Goal: Task Accomplishment & Management: Manage account settings

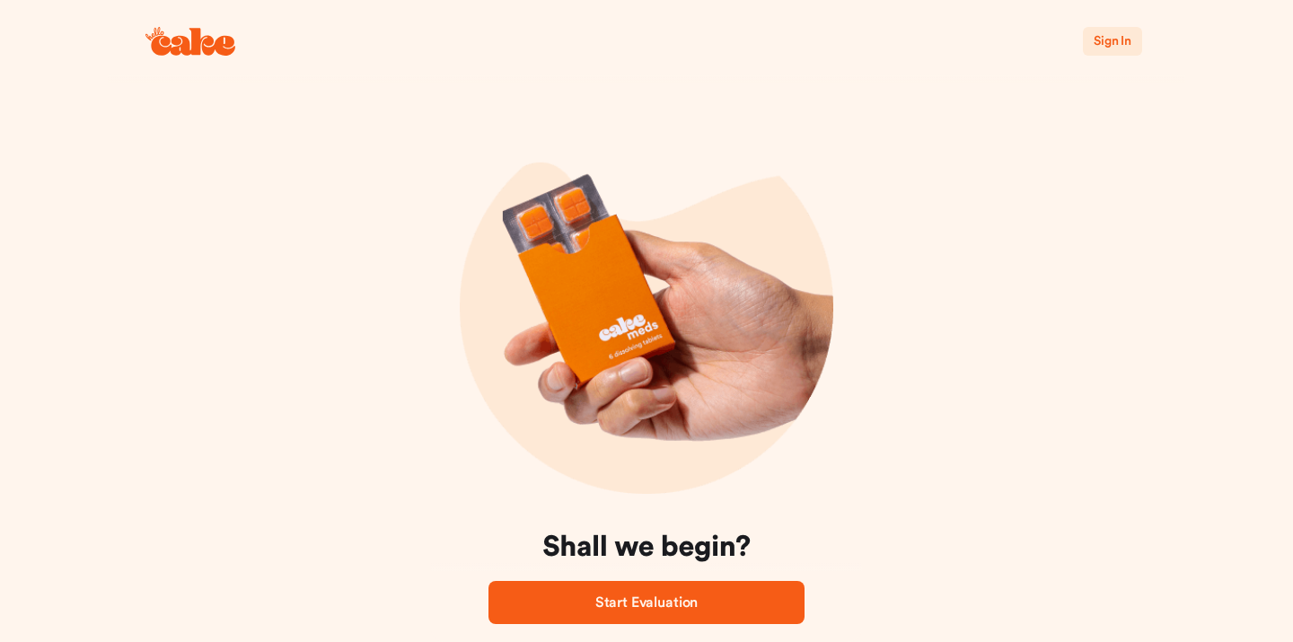
click at [1120, 49] on span "Sign In" at bounding box center [1113, 41] width 38 height 18
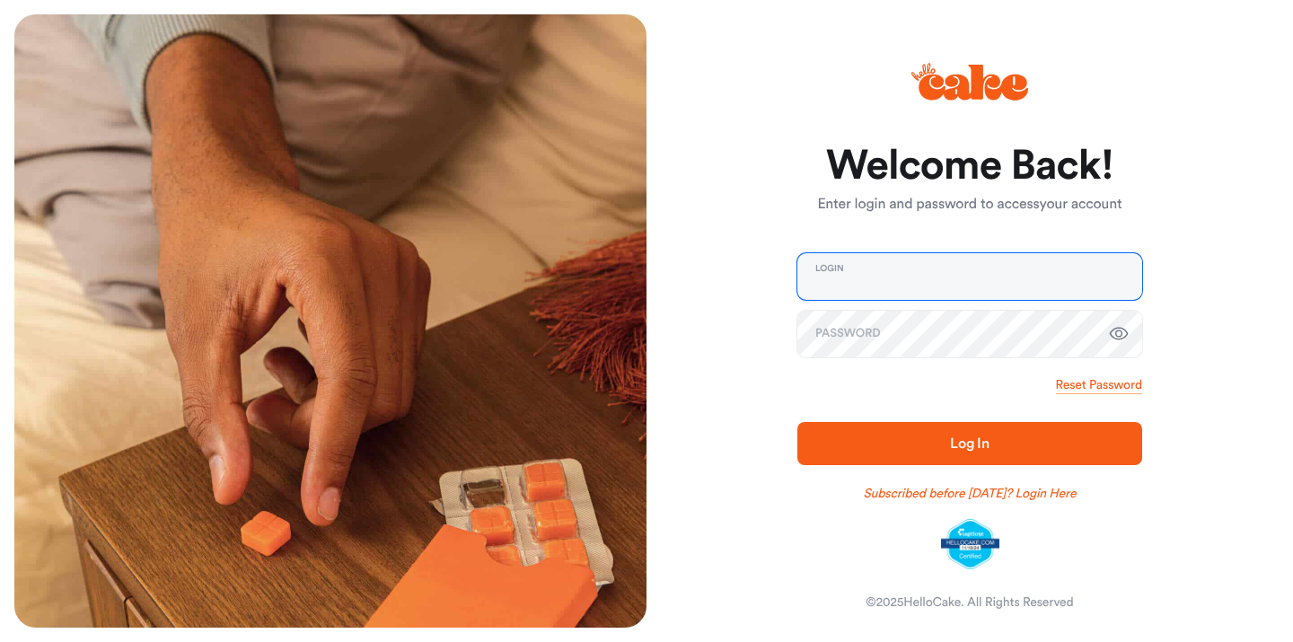
click at [929, 295] on input "email" at bounding box center [969, 276] width 345 height 47
type input "**********"
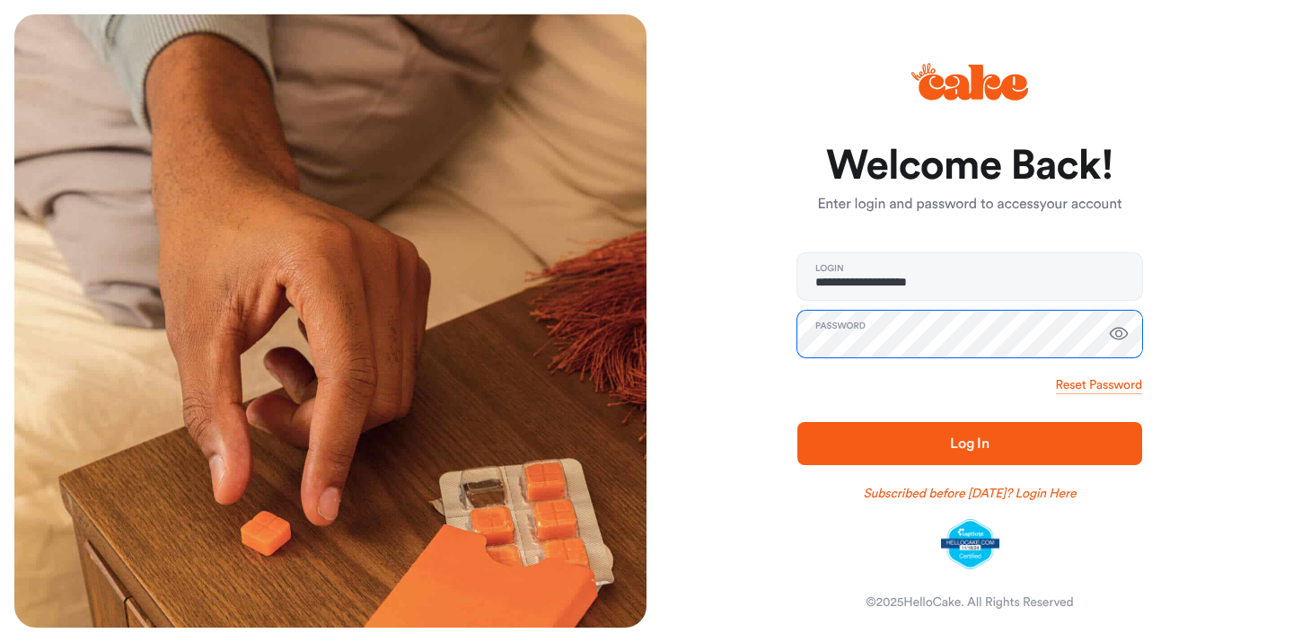
click at [797, 422] on button "Log In" at bounding box center [969, 443] width 345 height 43
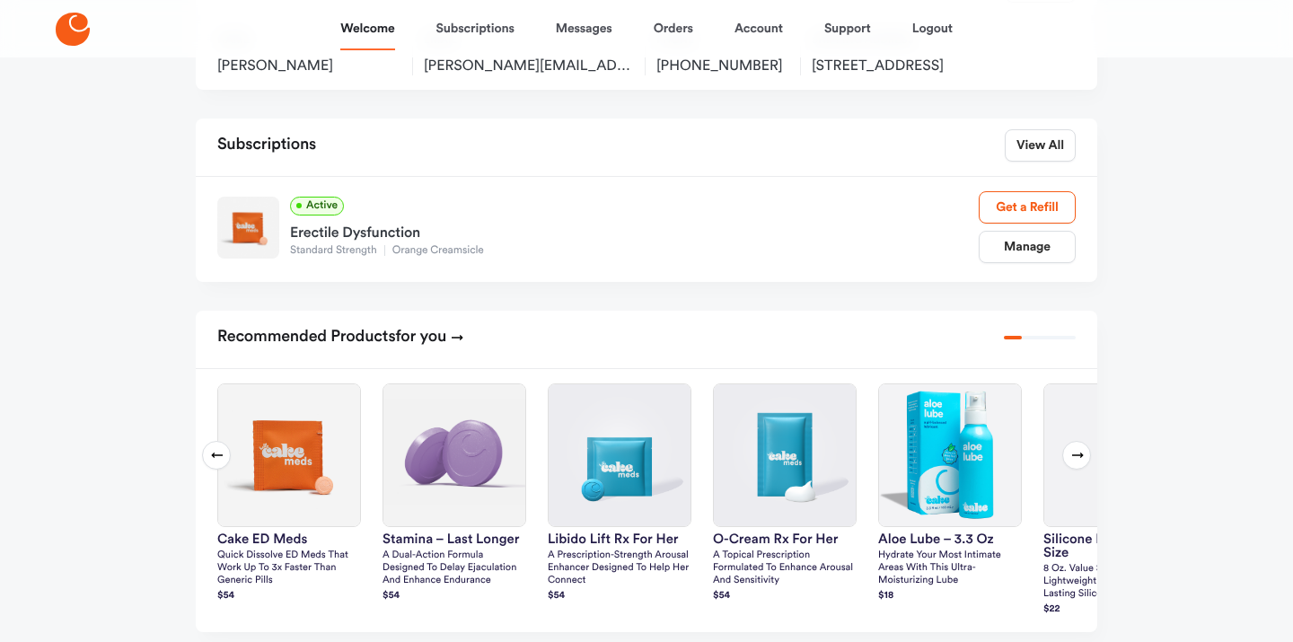
scroll to position [211, 0]
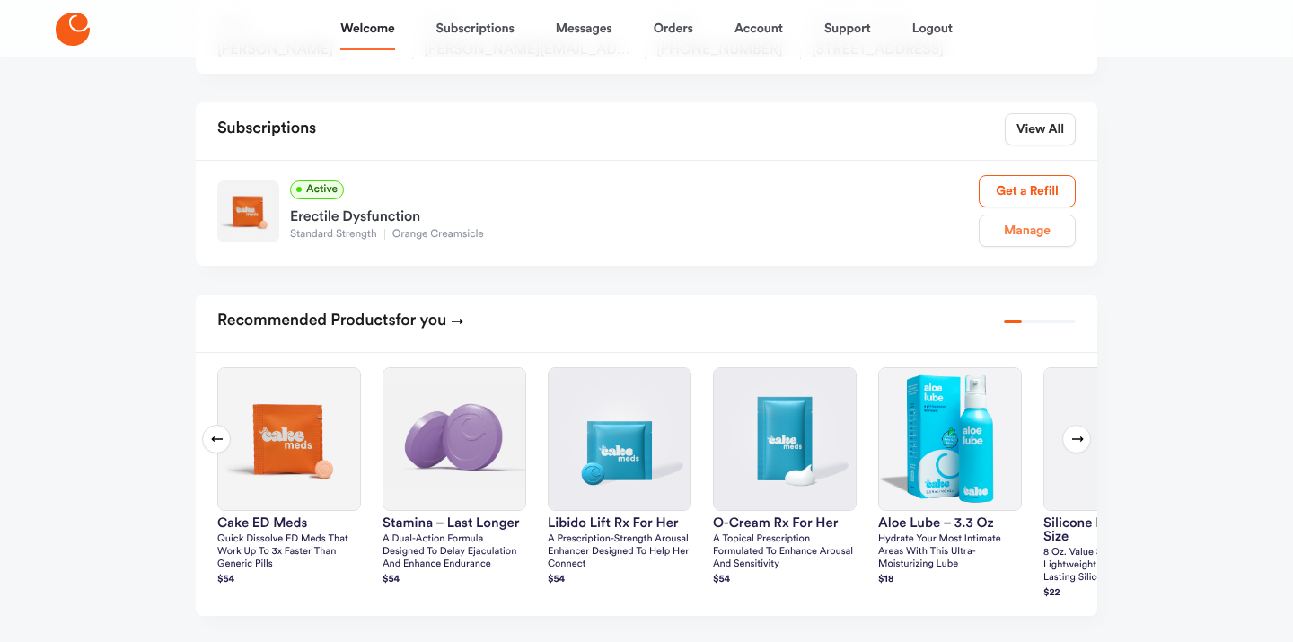
click at [1029, 247] on link "Manage" at bounding box center [1027, 231] width 97 height 32
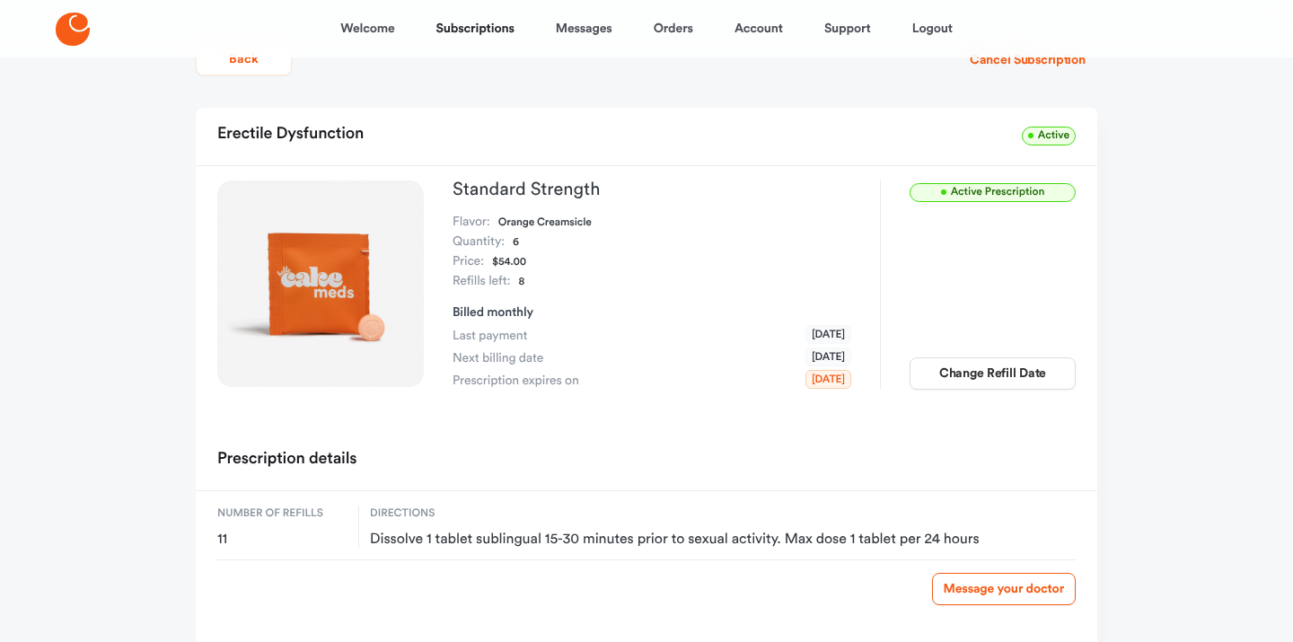
scroll to position [15, 0]
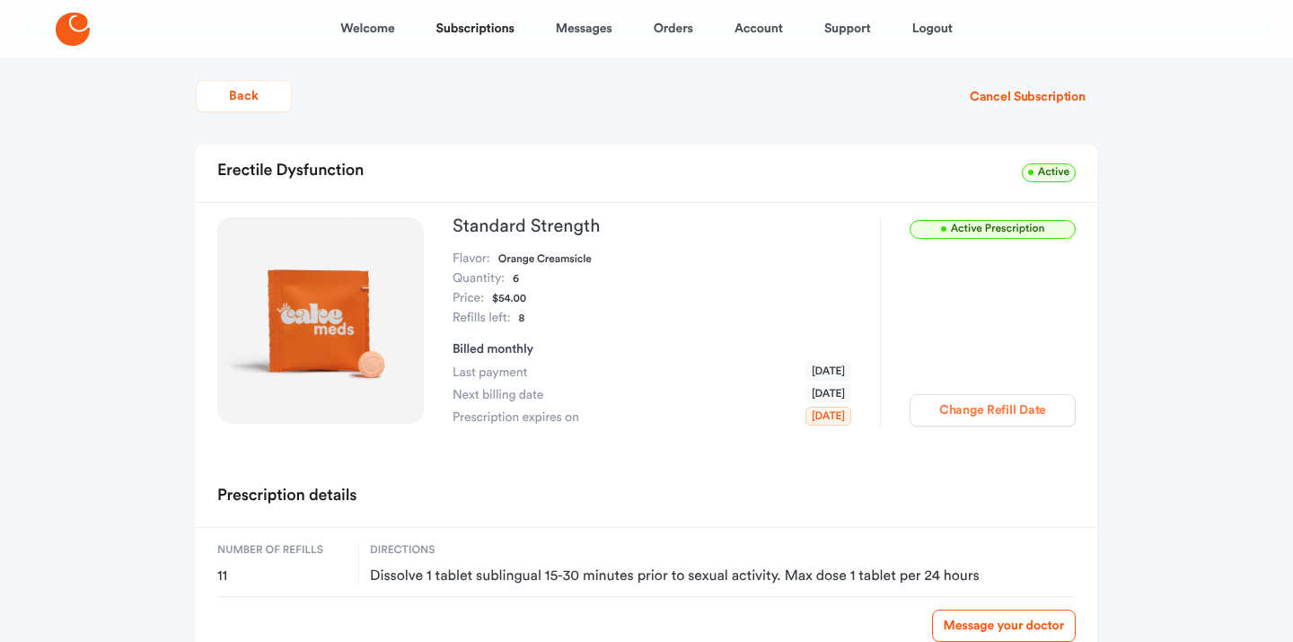
click at [995, 409] on button "Change Refill Date" at bounding box center [993, 410] width 166 height 32
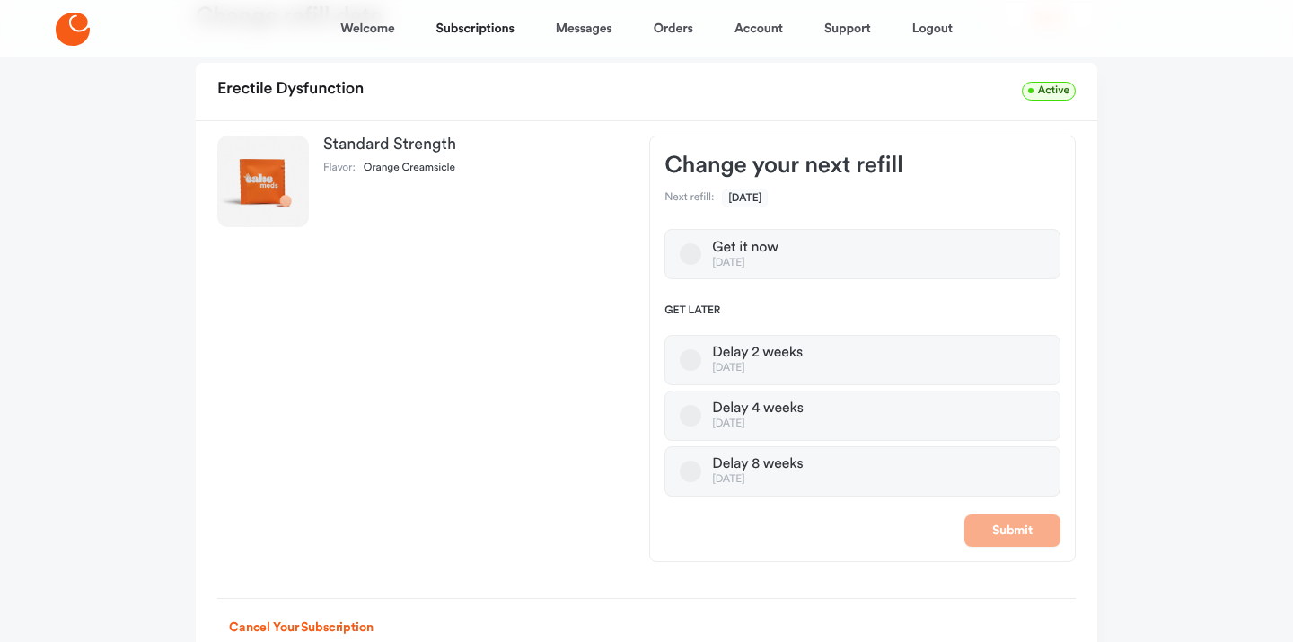
scroll to position [121, 0]
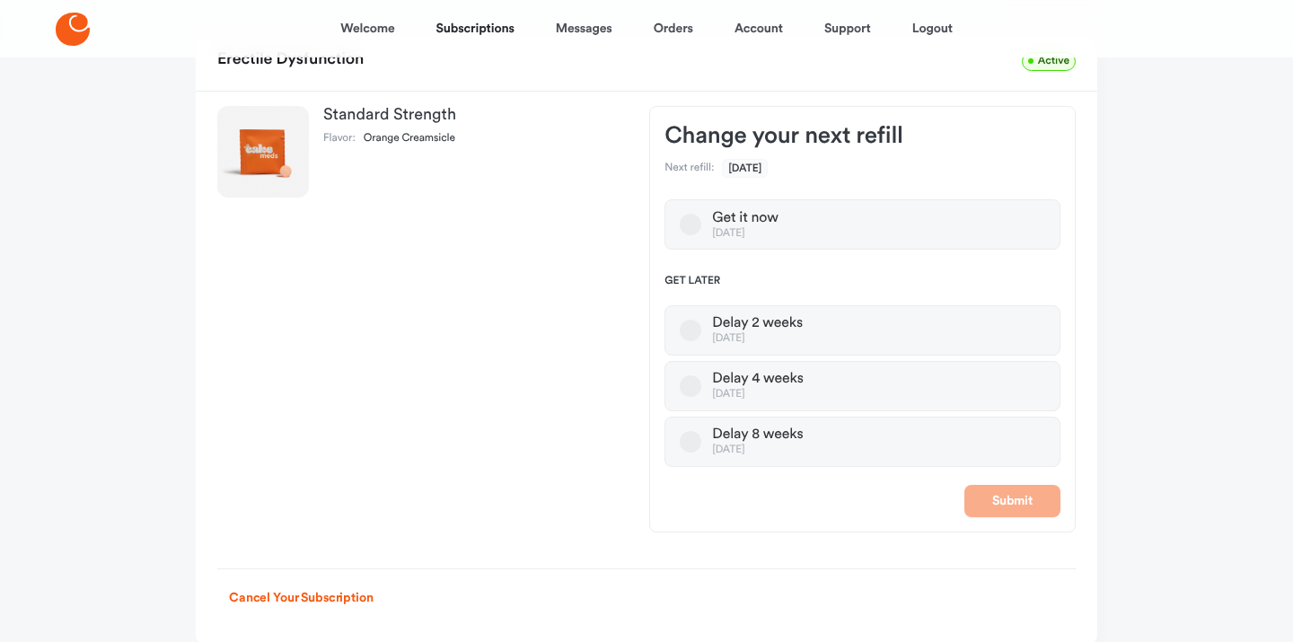
click at [689, 441] on button "Delay 8 weeks [DATE]" at bounding box center [691, 442] width 22 height 22
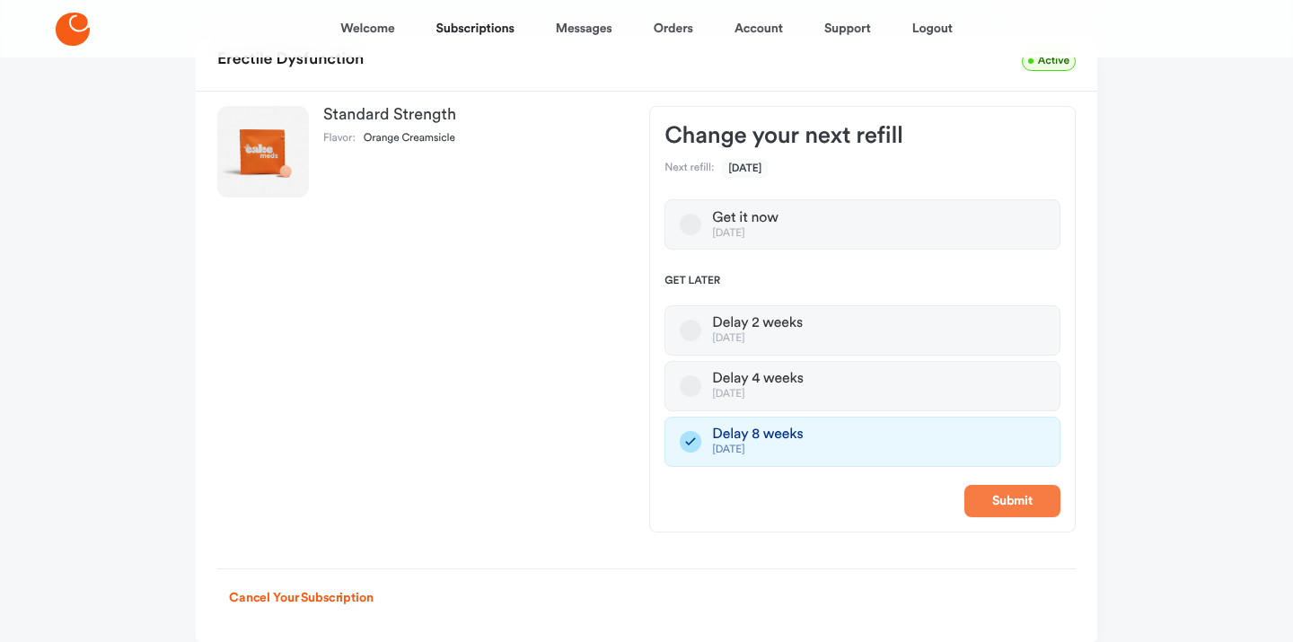
click at [1026, 498] on button "Submit" at bounding box center [1013, 501] width 96 height 32
